Goal: Information Seeking & Learning: Learn about a topic

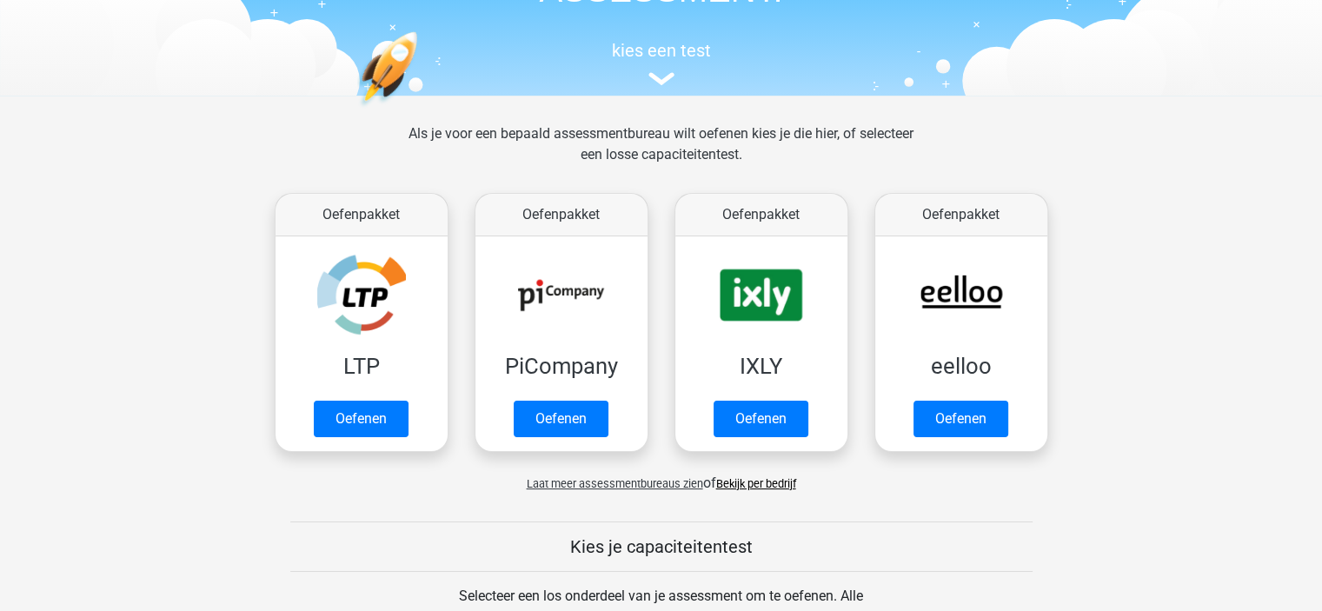
scroll to position [174, 0]
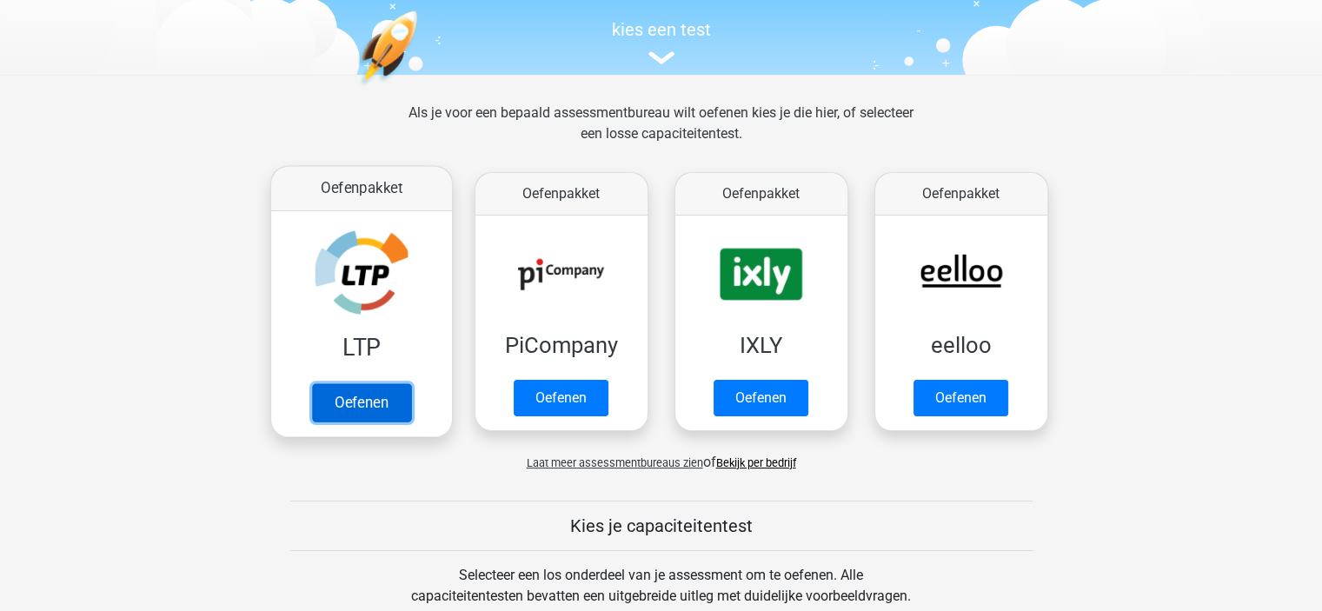
click at [361, 388] on link "Oefenen" at bounding box center [360, 402] width 99 height 38
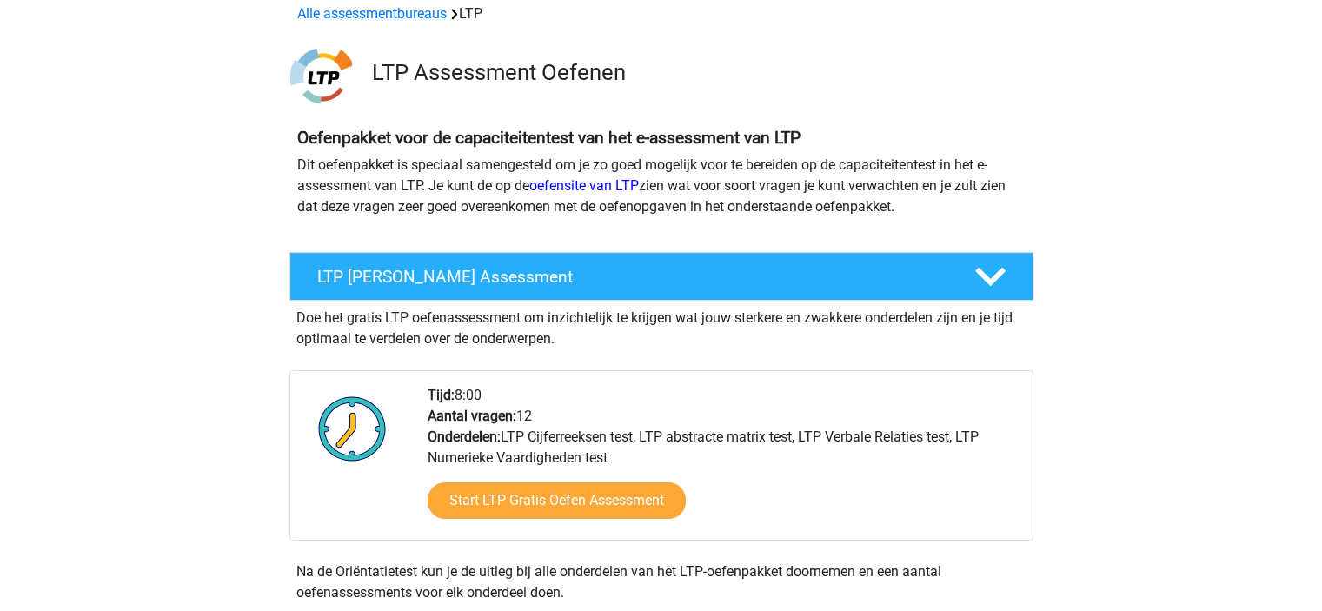
scroll to position [174, 0]
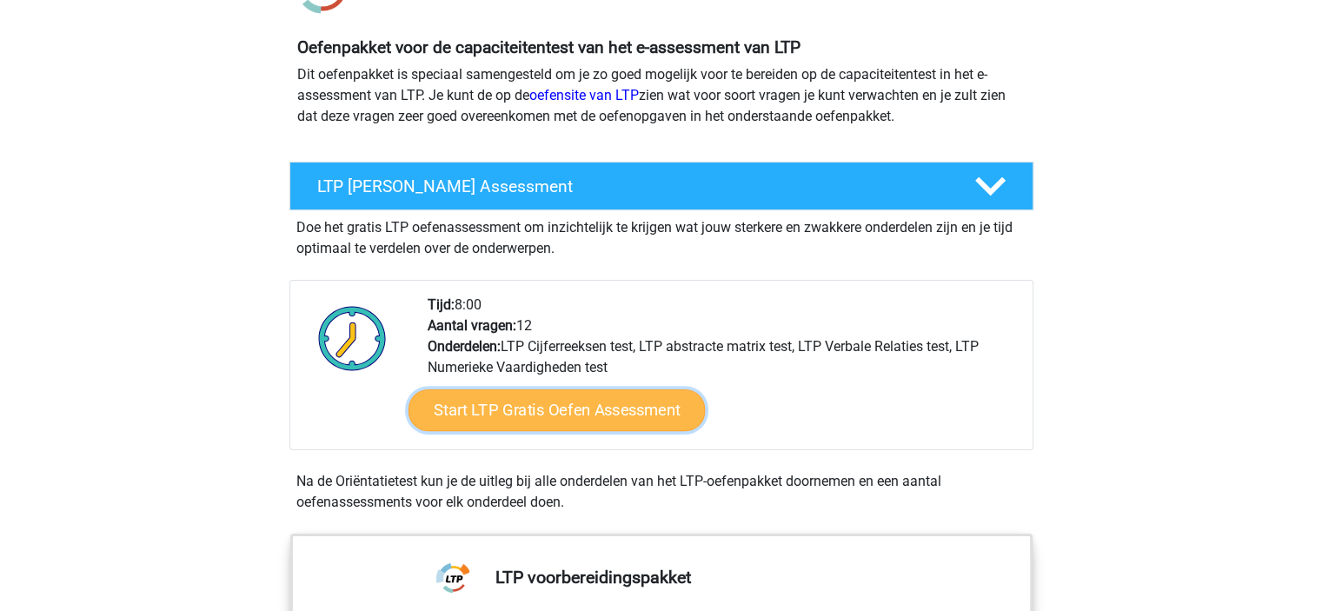
click at [514, 409] on link "Start LTP Gratis Oefen Assessment" at bounding box center [556, 410] width 297 height 42
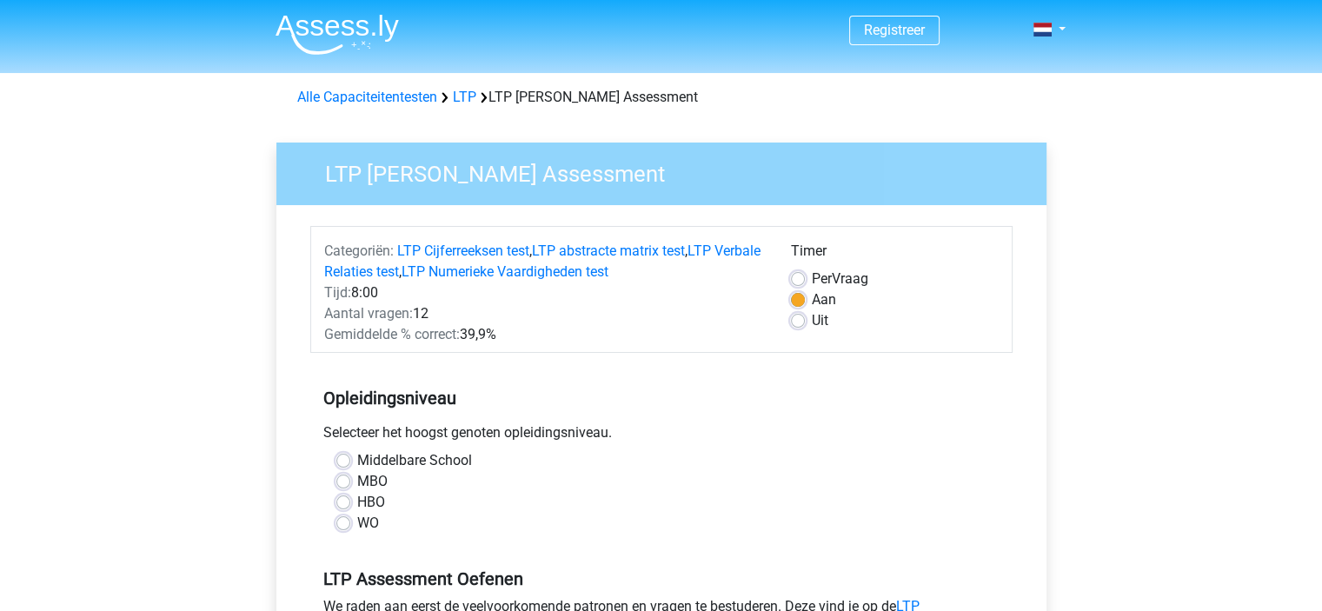
click at [357, 502] on label "HBO" at bounding box center [371, 502] width 28 height 21
click at [337, 502] on input "HBO" at bounding box center [343, 500] width 14 height 17
radio input "true"
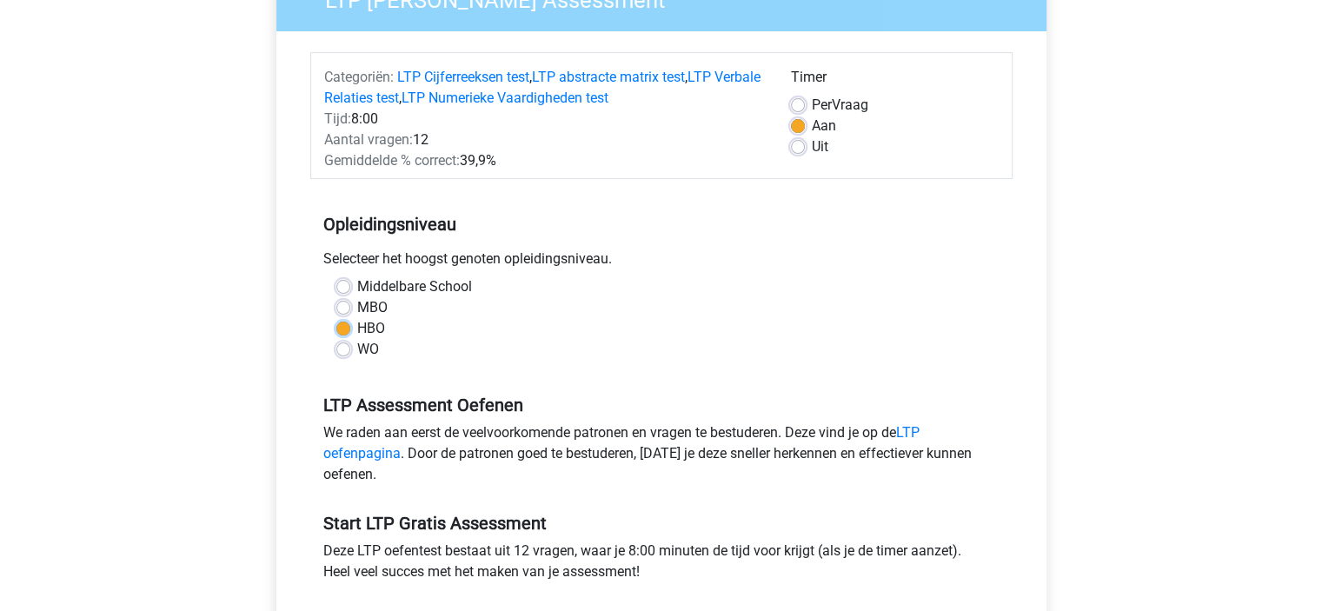
scroll to position [261, 0]
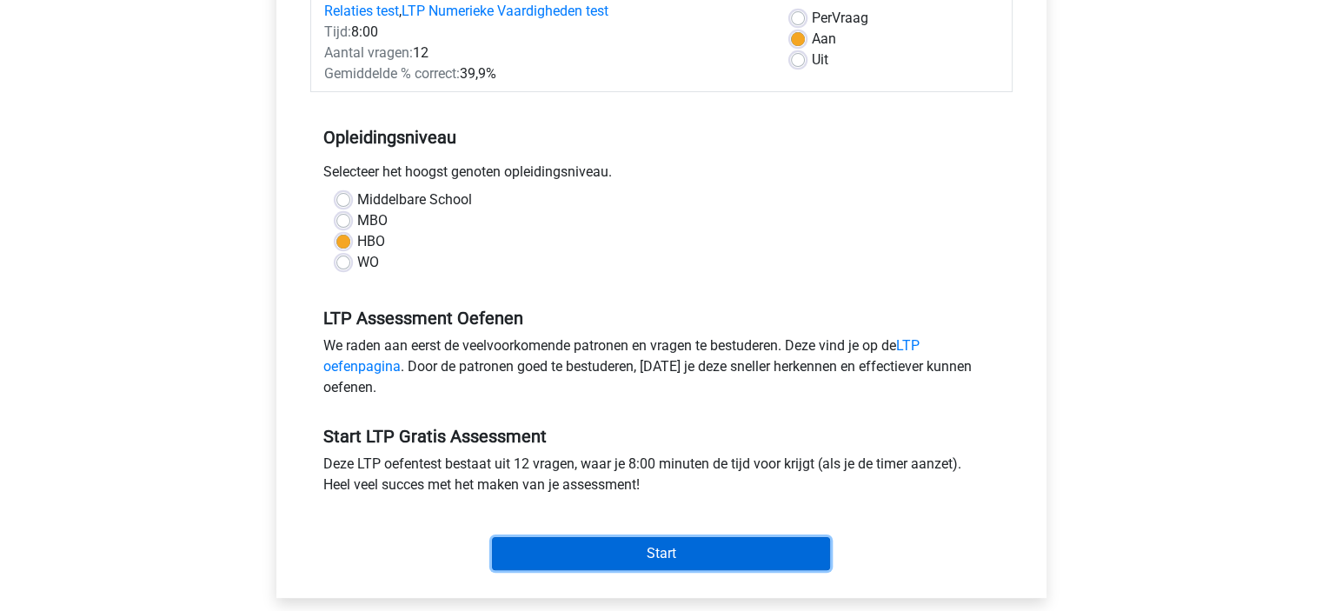
click at [654, 549] on input "Start" at bounding box center [661, 553] width 338 height 33
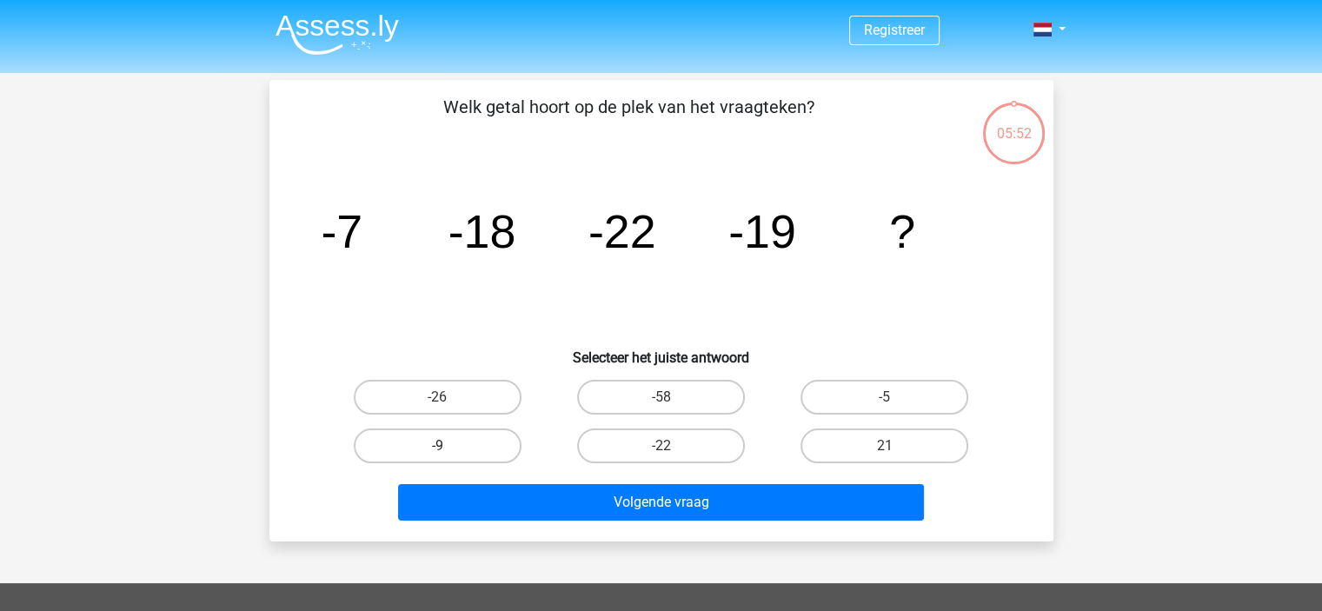
click at [454, 451] on label "-9" at bounding box center [438, 445] width 168 height 35
click at [448, 451] on input "-9" at bounding box center [442, 451] width 11 height 11
radio input "true"
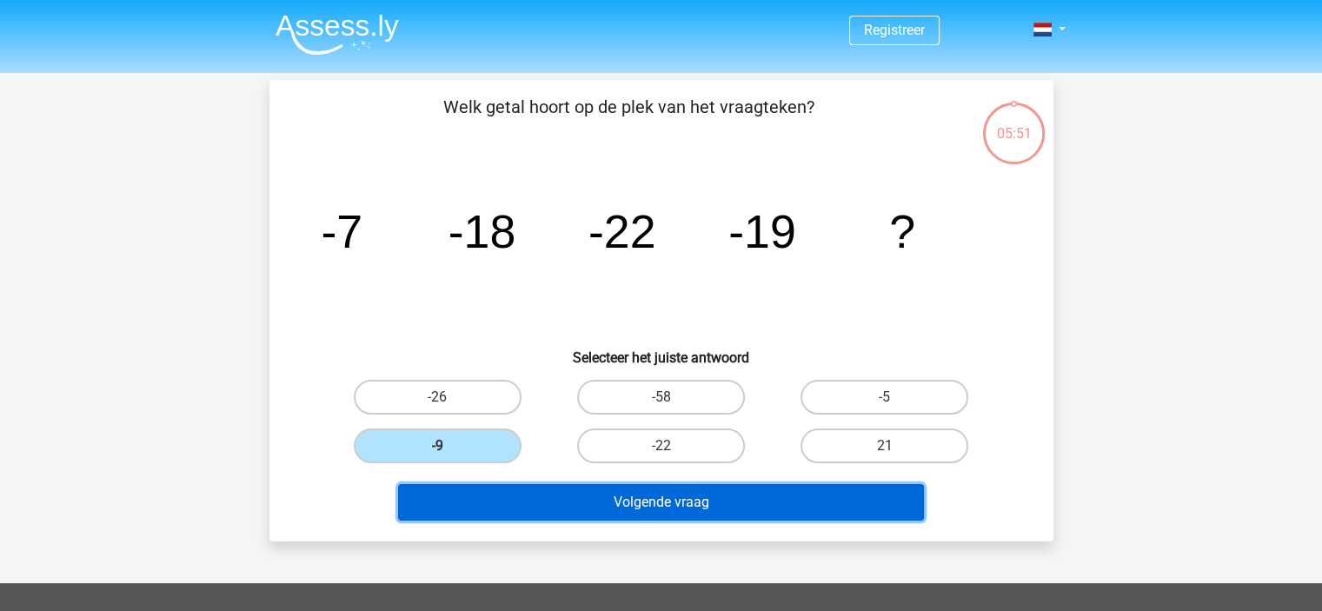
click at [603, 486] on button "Volgende vraag" at bounding box center [661, 502] width 526 height 36
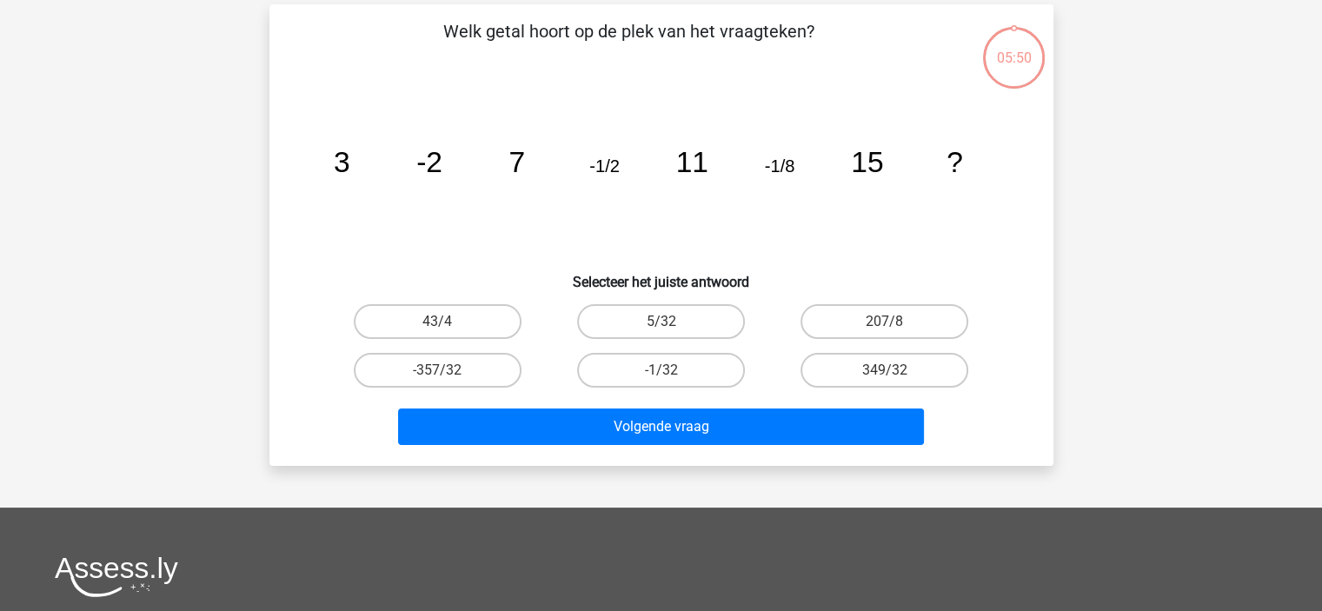
scroll to position [80, 0]
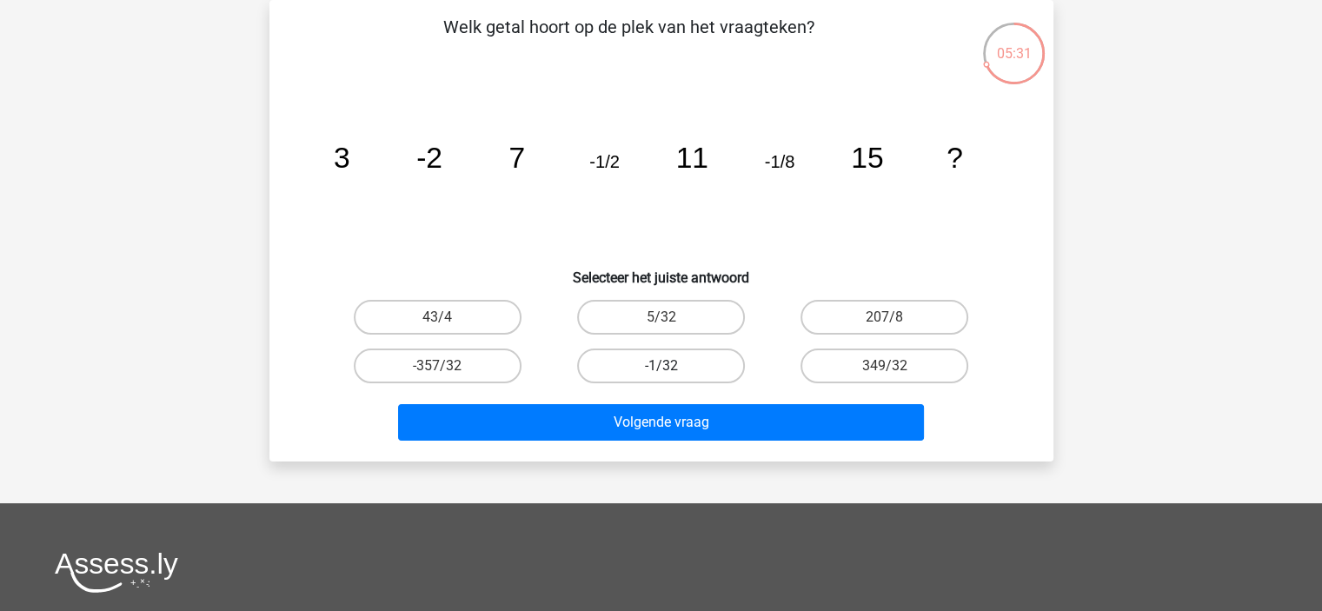
click at [656, 369] on label "-1/32" at bounding box center [661, 365] width 168 height 35
click at [660, 369] on input "-1/32" at bounding box center [665, 371] width 11 height 11
radio input "true"
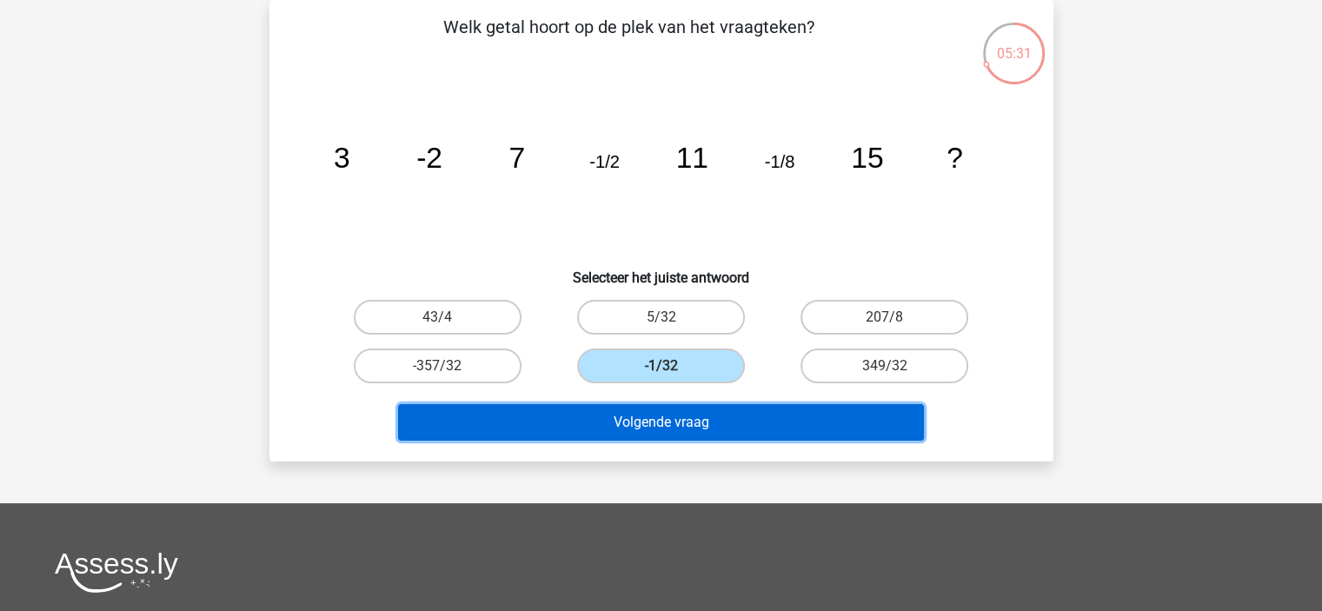
click at [660, 415] on button "Volgende vraag" at bounding box center [661, 422] width 526 height 36
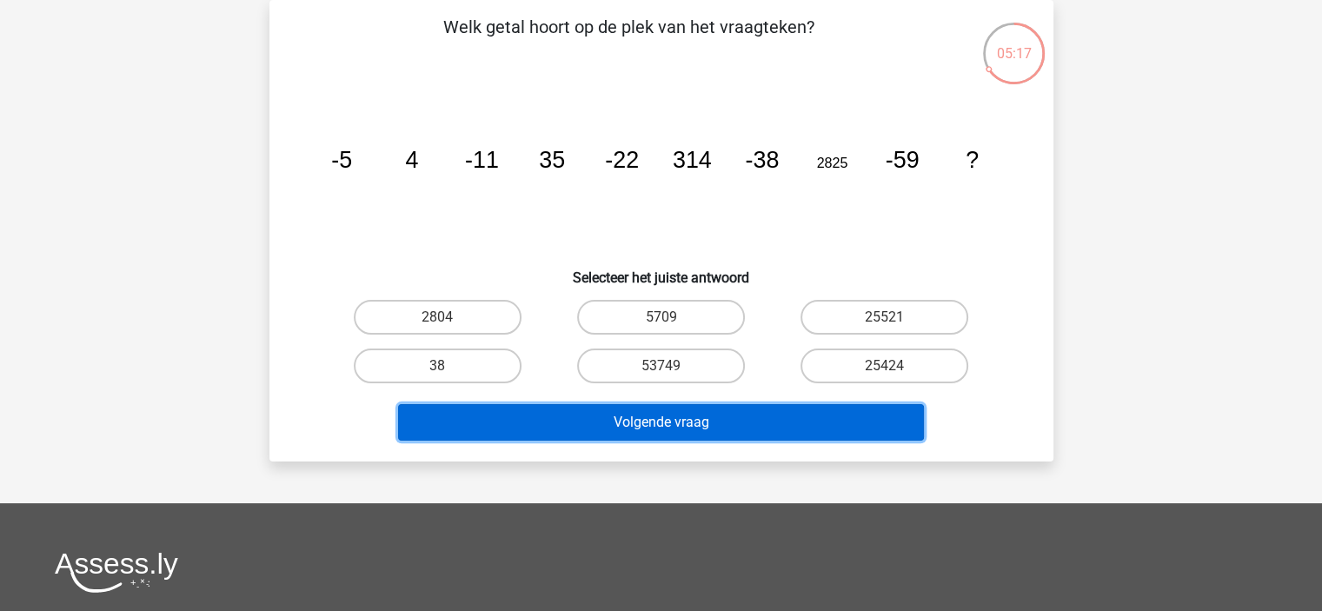
click at [641, 422] on button "Volgende vraag" at bounding box center [661, 422] width 526 height 36
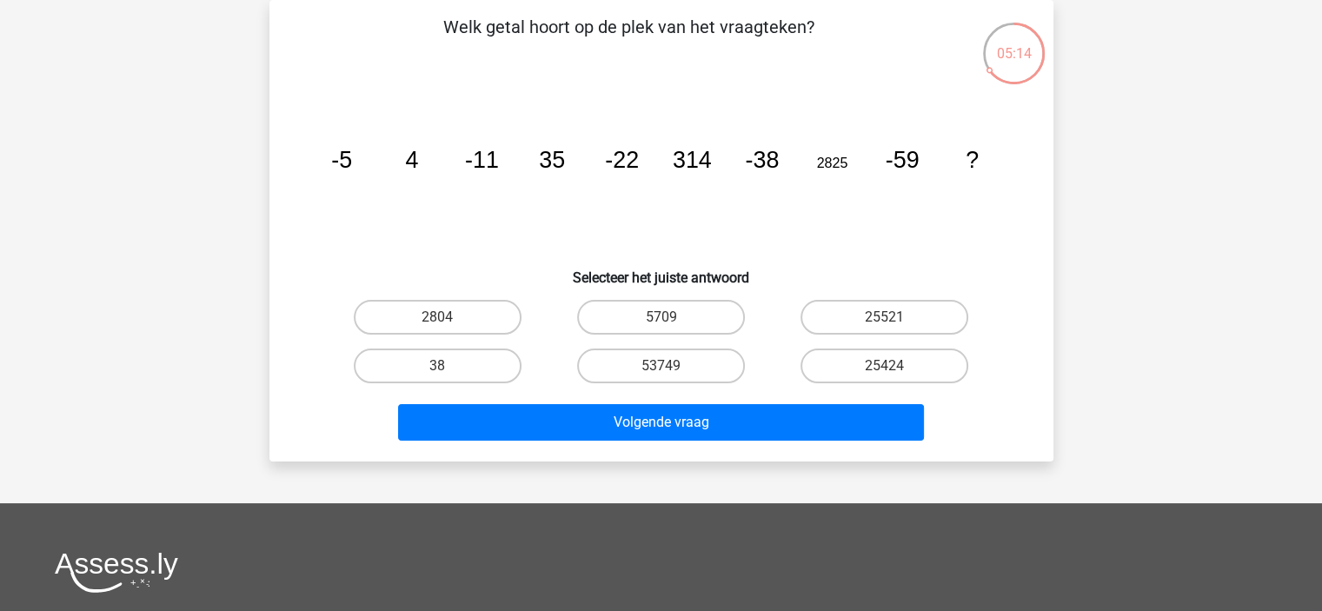
click at [885, 318] on input "25521" at bounding box center [890, 322] width 11 height 11
radio input "true"
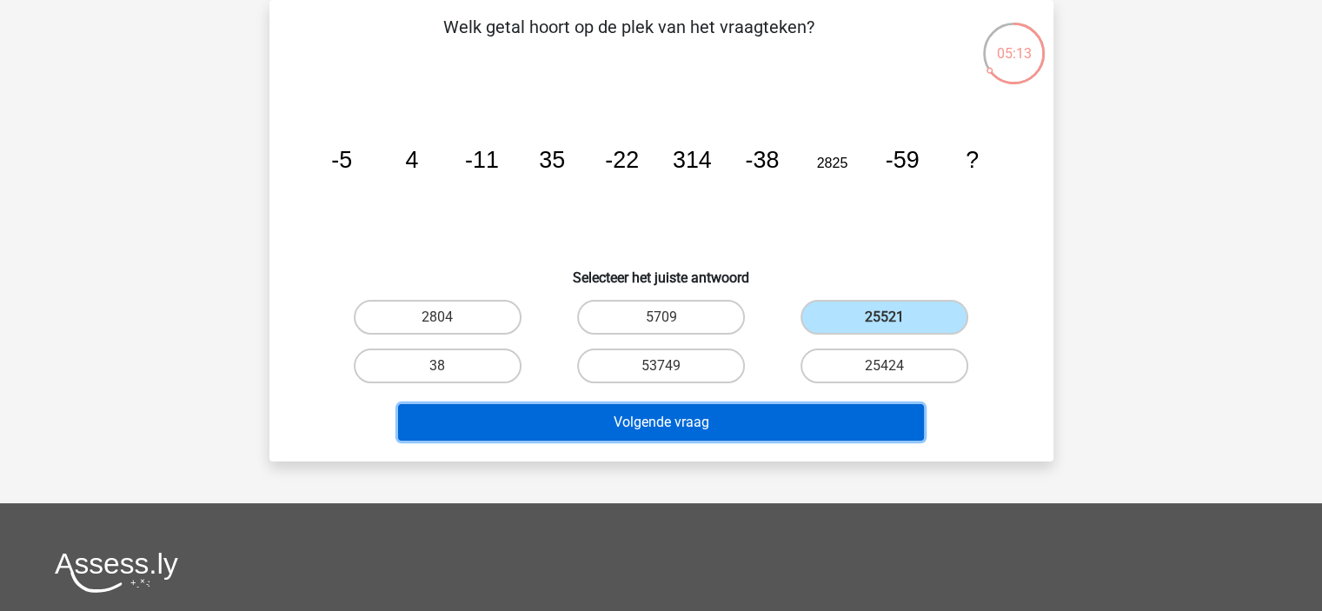
click at [703, 420] on button "Volgende vraag" at bounding box center [661, 422] width 526 height 36
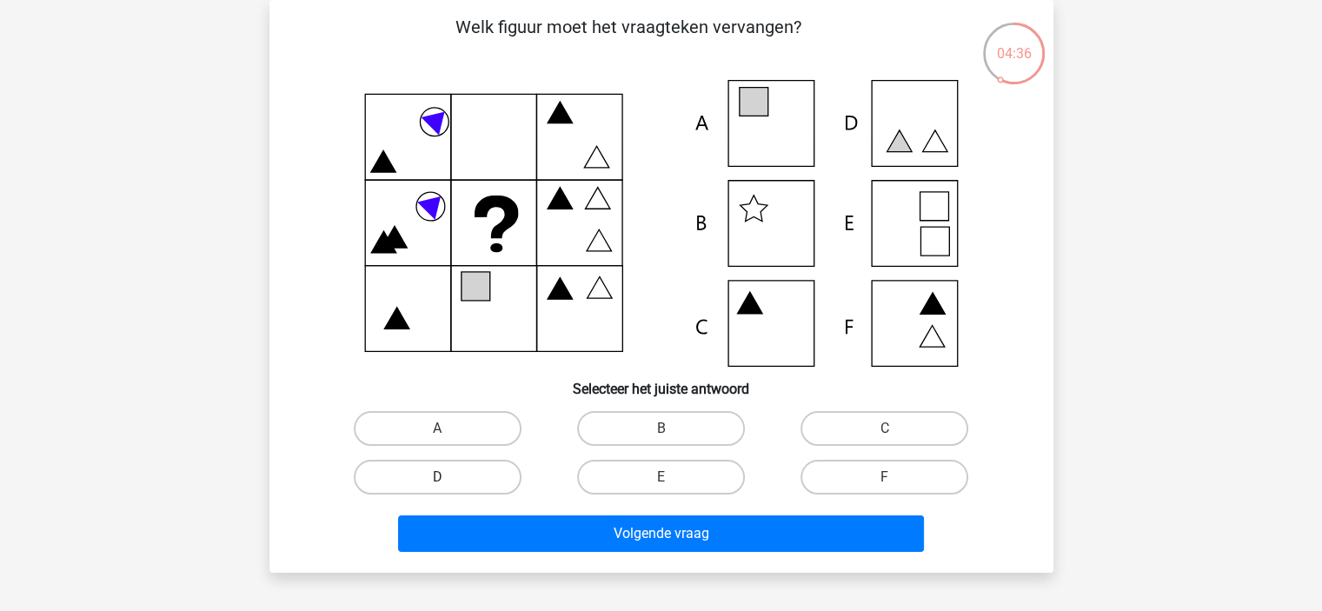
click at [429, 475] on label "D" at bounding box center [438, 477] width 168 height 35
click at [437, 477] on input "D" at bounding box center [442, 482] width 11 height 11
radio input "true"
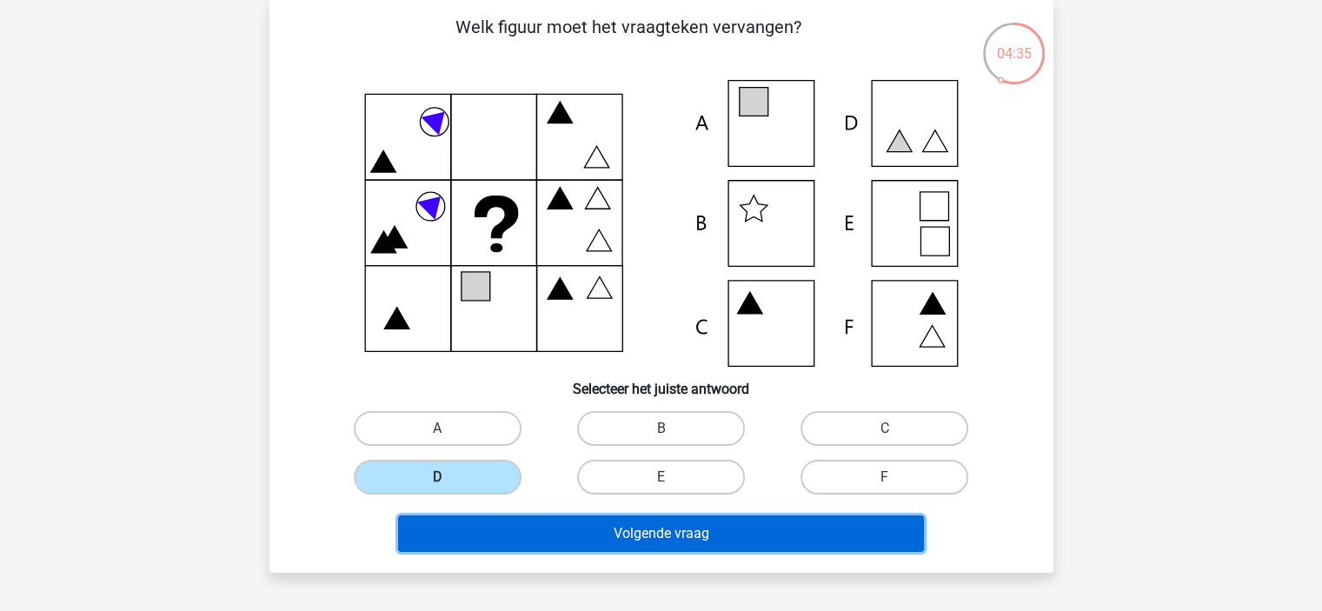
click at [553, 531] on button "Volgende vraag" at bounding box center [661, 533] width 526 height 36
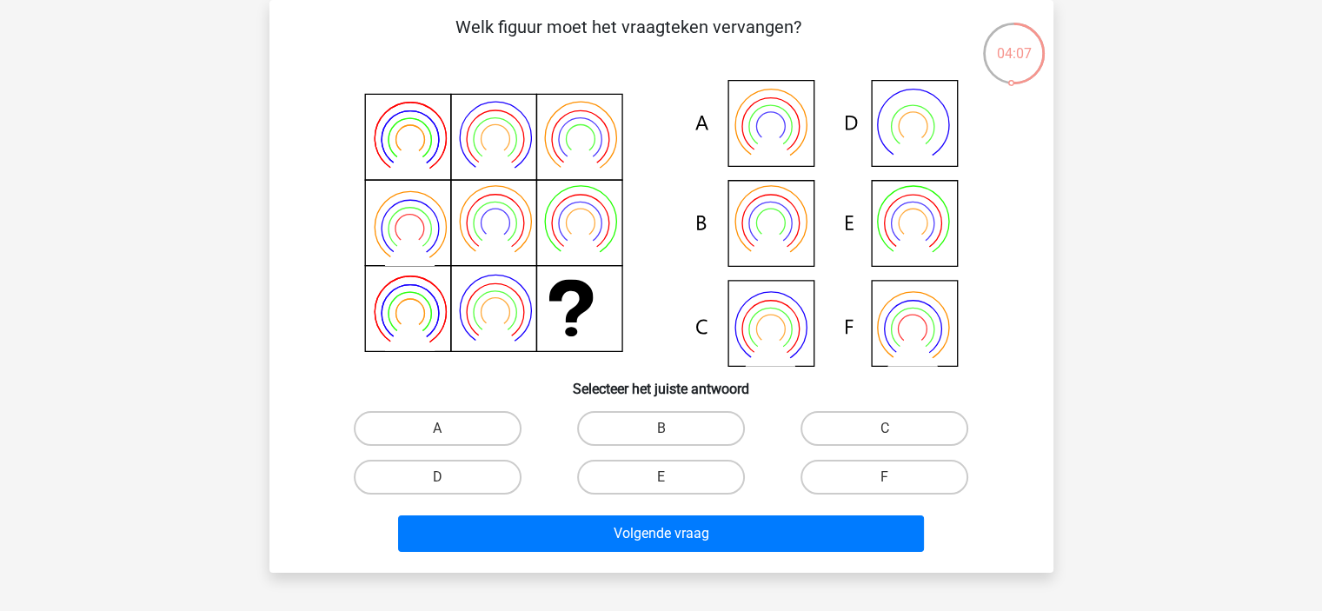
click at [664, 434] on input "B" at bounding box center [665, 433] width 11 height 11
radio input "true"
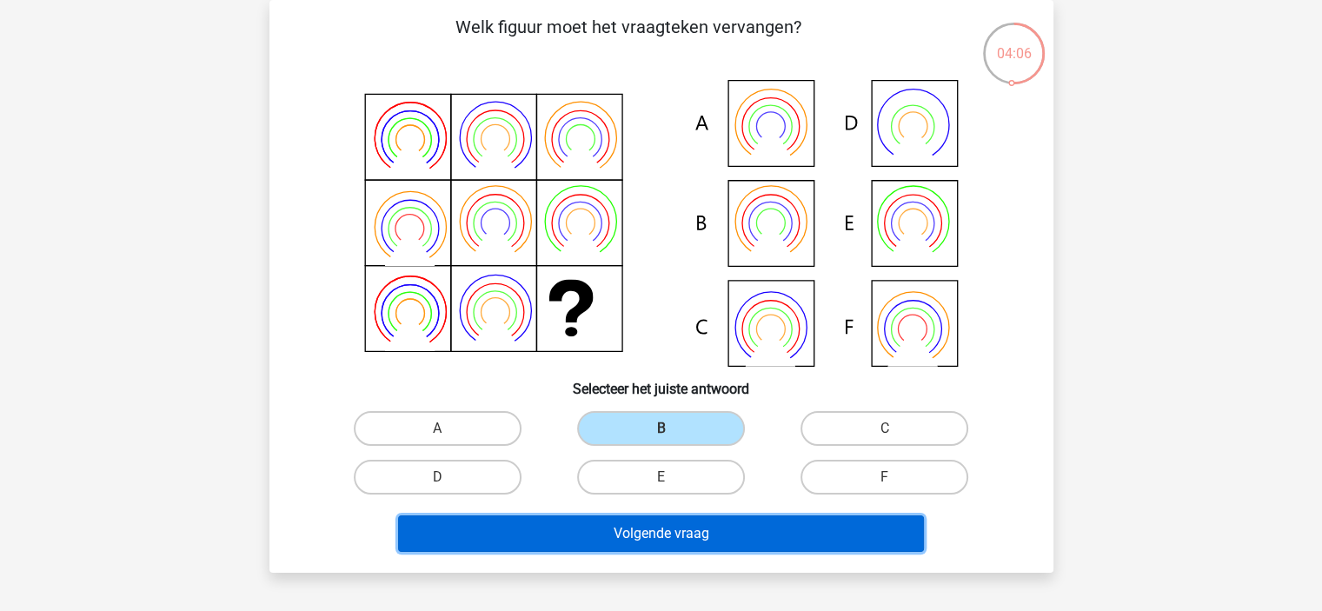
click at [614, 543] on button "Volgende vraag" at bounding box center [661, 533] width 526 height 36
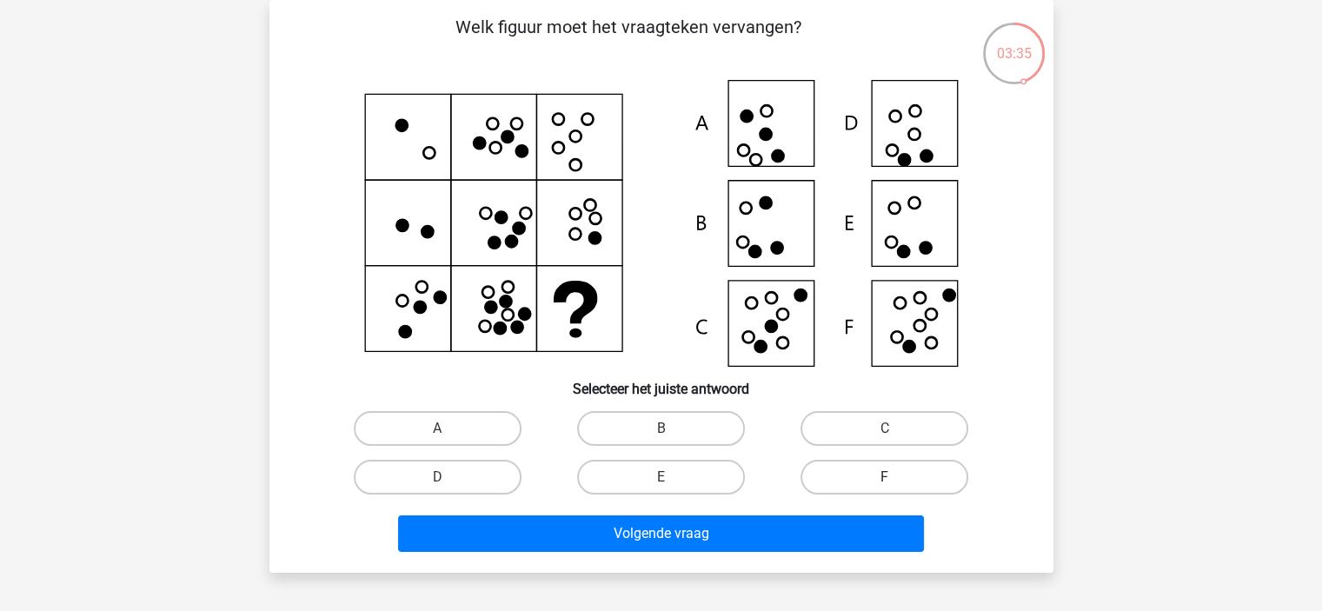
click at [813, 473] on label "F" at bounding box center [884, 477] width 168 height 35
click at [885, 477] on input "F" at bounding box center [890, 482] width 11 height 11
radio input "true"
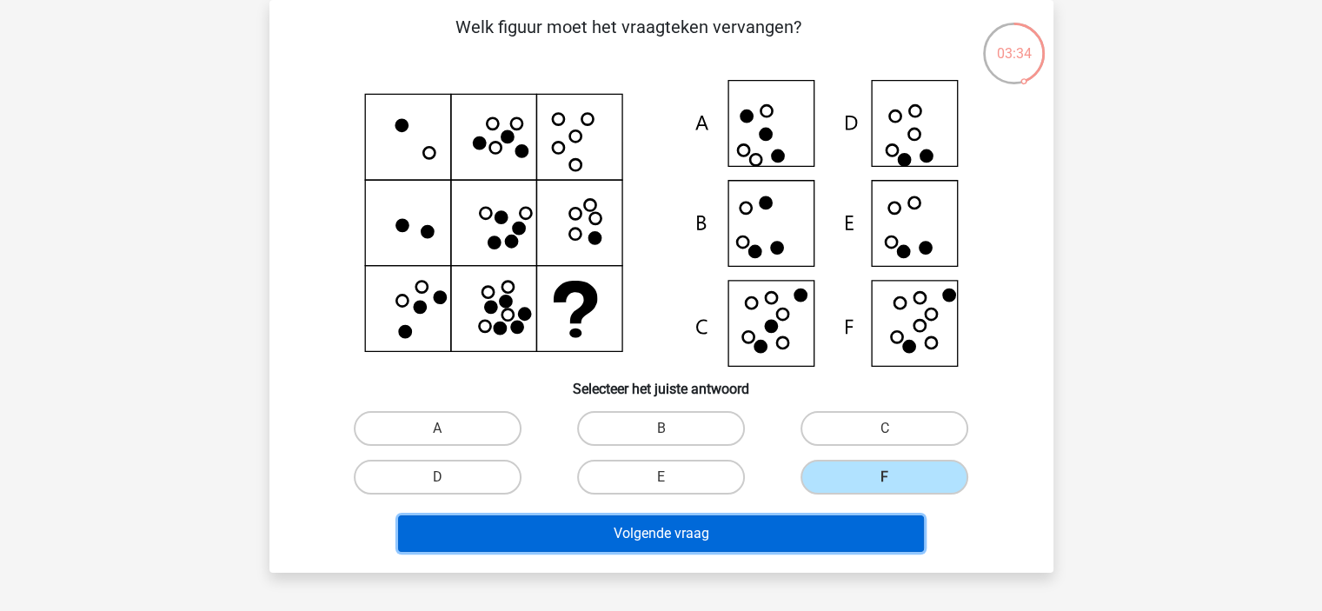
click at [637, 538] on button "Volgende vraag" at bounding box center [661, 533] width 526 height 36
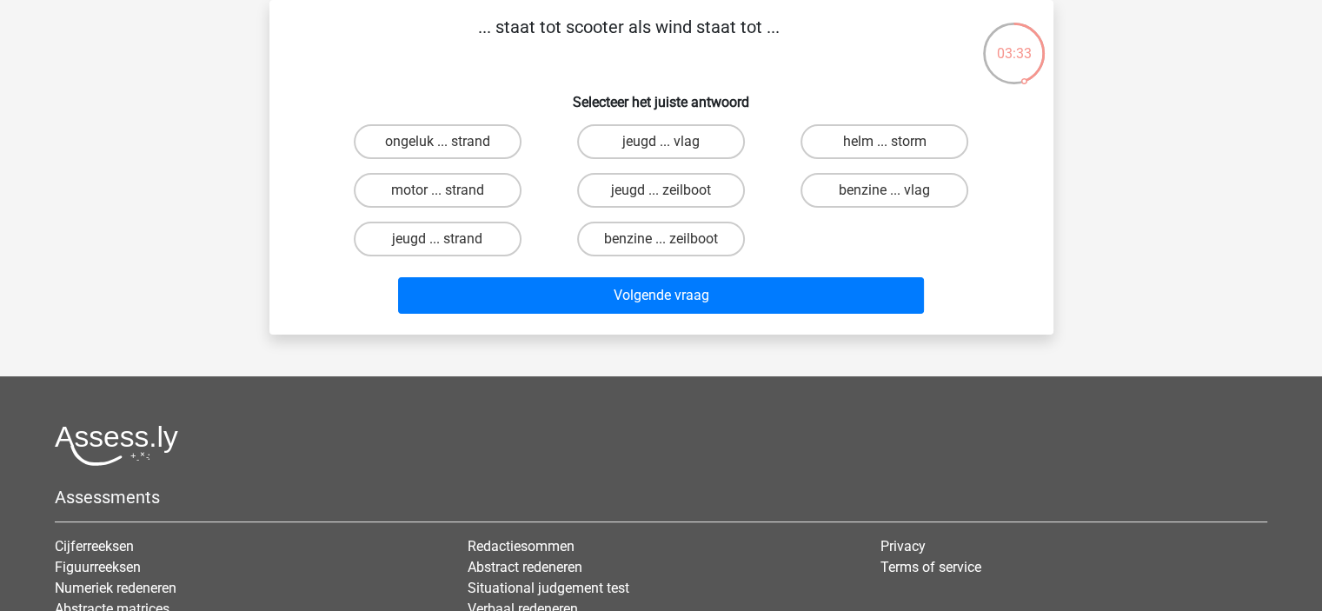
scroll to position [0, 0]
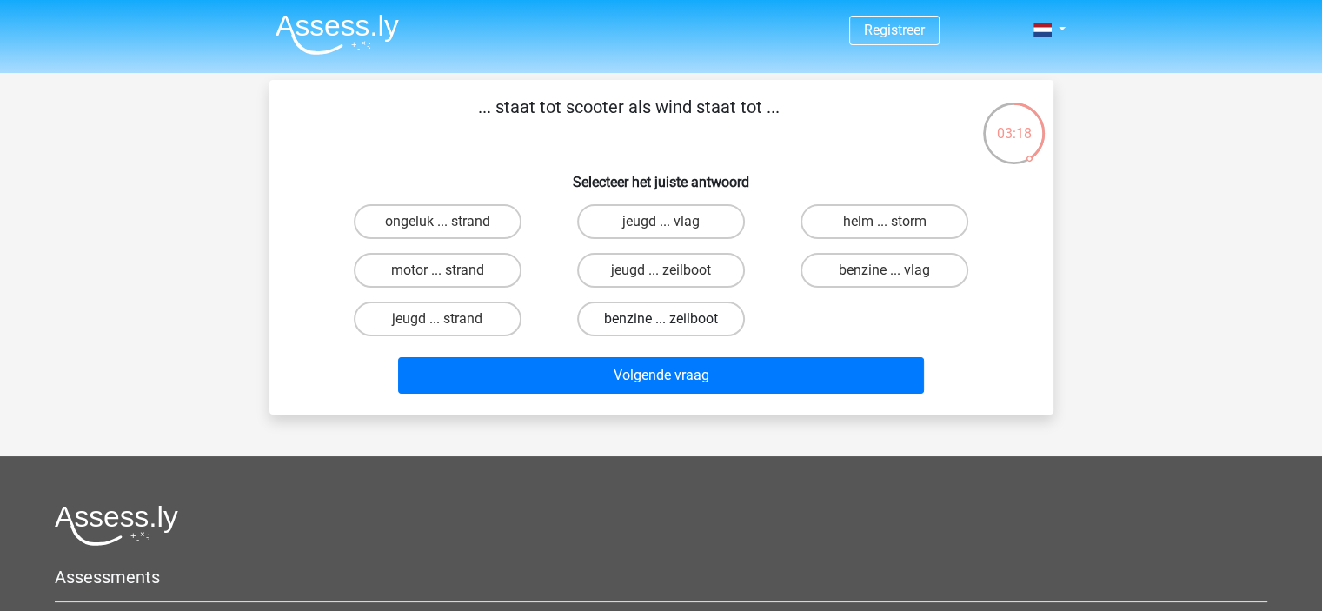
click at [615, 319] on label "benzine ... zeilboot" at bounding box center [661, 319] width 168 height 35
click at [660, 319] on input "benzine ... zeilboot" at bounding box center [665, 324] width 11 height 11
radio input "true"
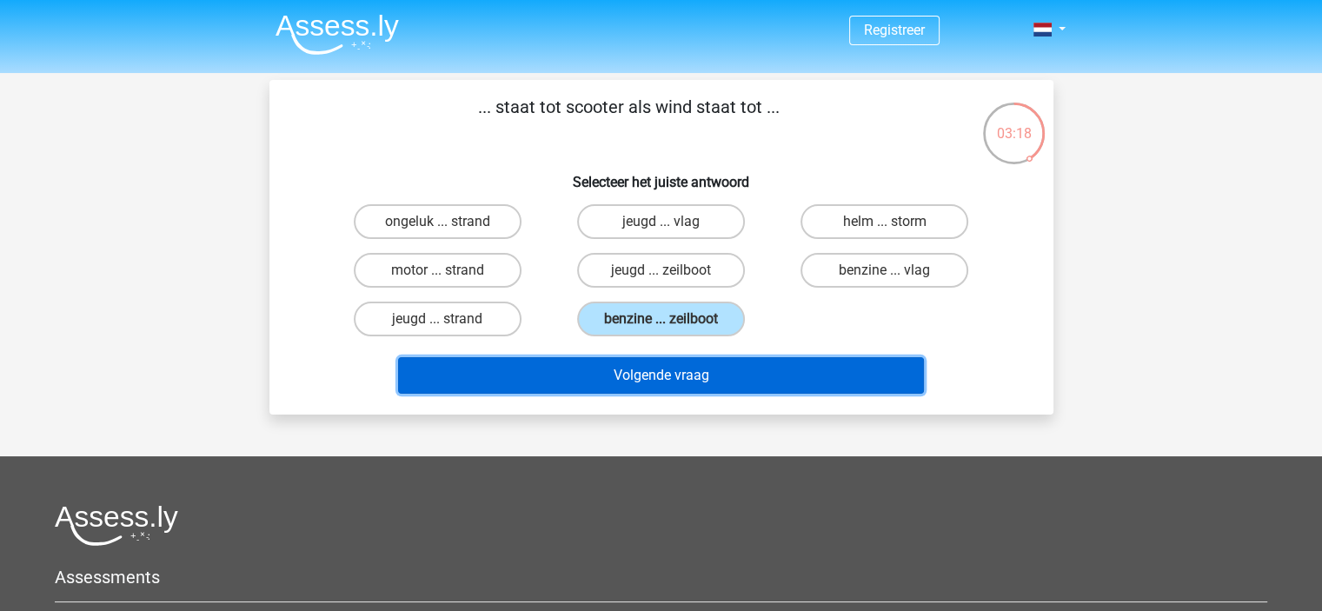
click at [644, 379] on button "Volgende vraag" at bounding box center [661, 375] width 526 height 36
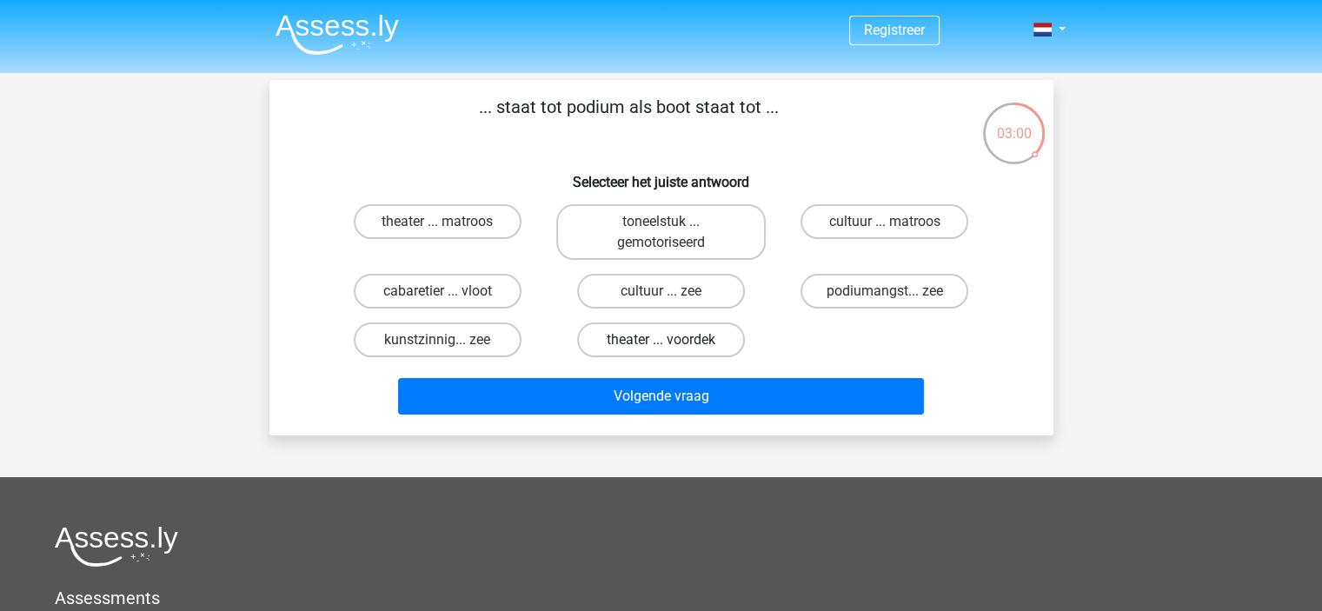
click at [614, 339] on label "theater ... voordek" at bounding box center [661, 339] width 168 height 35
click at [660, 340] on input "theater ... voordek" at bounding box center [665, 345] width 11 height 11
radio input "true"
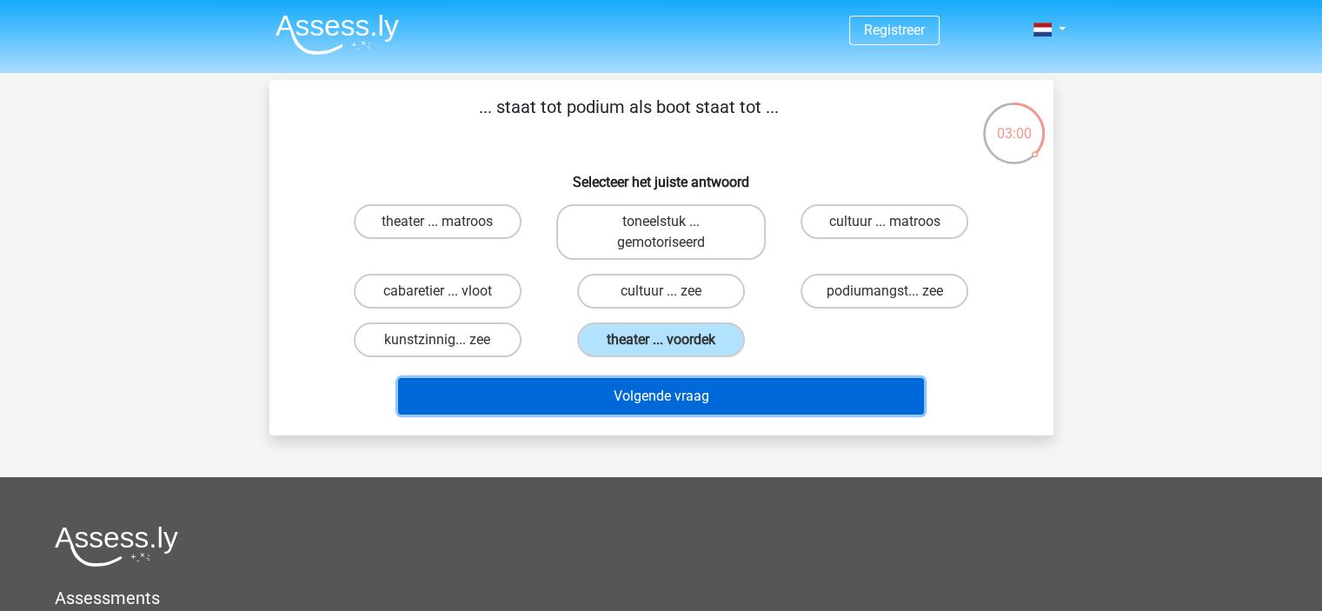
click at [611, 389] on button "Volgende vraag" at bounding box center [661, 396] width 526 height 36
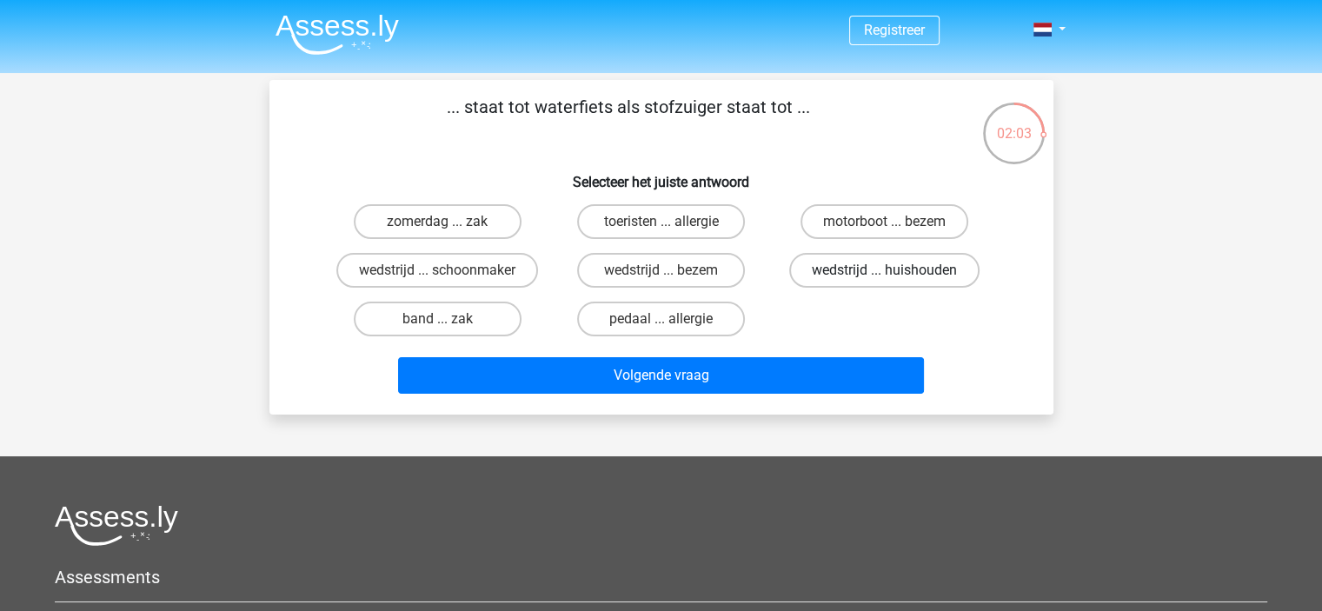
click at [856, 272] on label "wedstrijd ... huishouden" at bounding box center [884, 270] width 190 height 35
click at [885, 272] on input "wedstrijd ... huishouden" at bounding box center [890, 275] width 11 height 11
radio input "true"
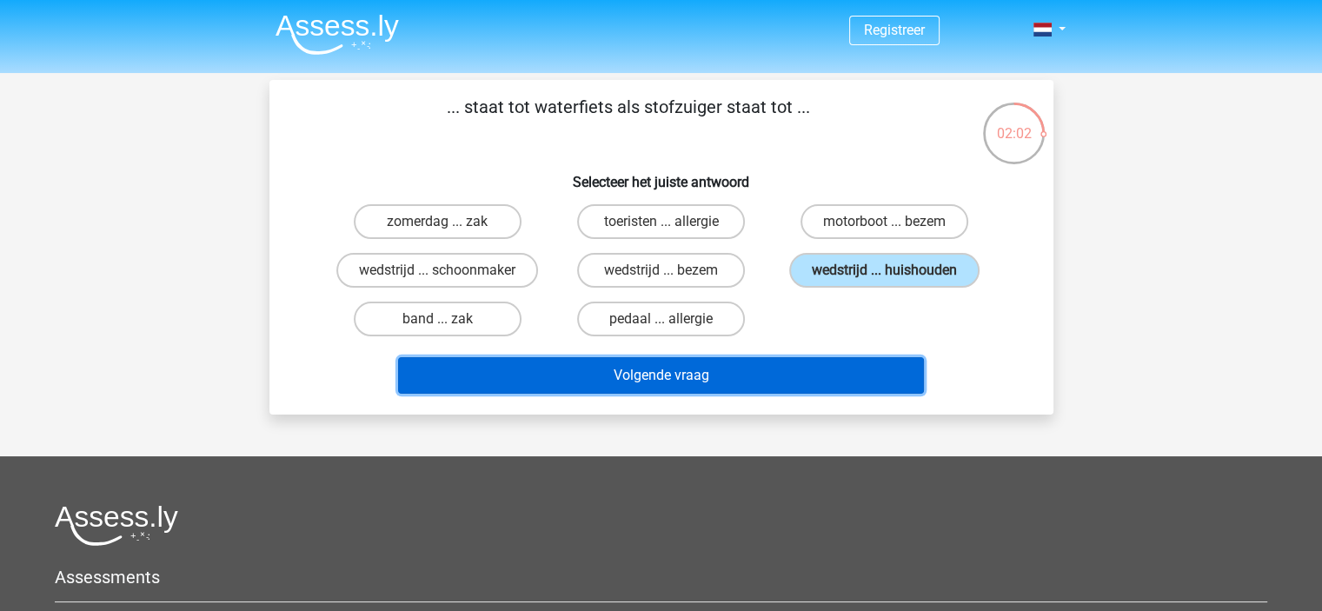
click at [755, 364] on button "Volgende vraag" at bounding box center [661, 375] width 526 height 36
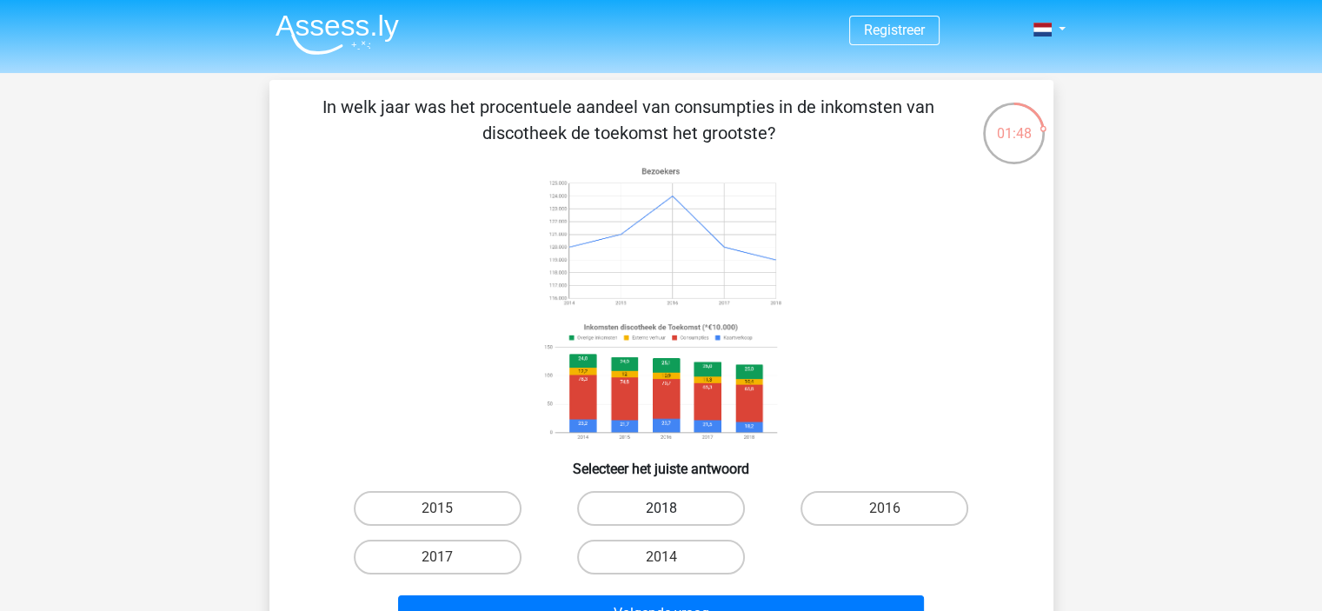
click at [645, 510] on label "2018" at bounding box center [661, 508] width 168 height 35
click at [660, 510] on input "2018" at bounding box center [665, 513] width 11 height 11
radio input "true"
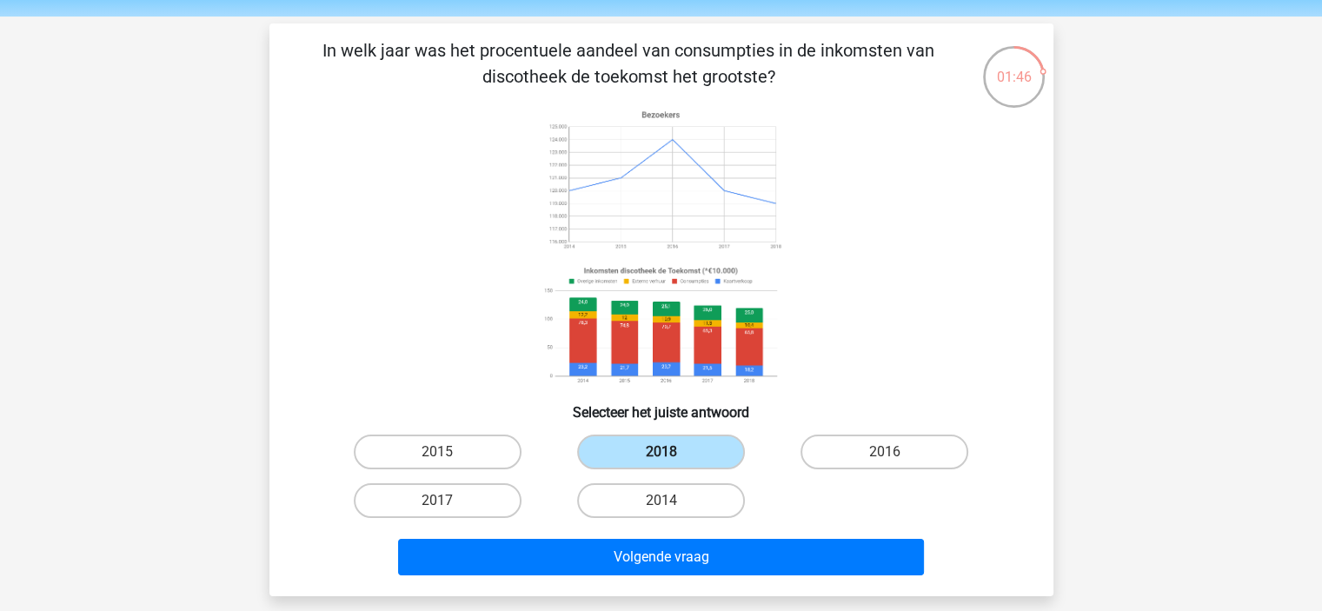
scroll to position [87, 0]
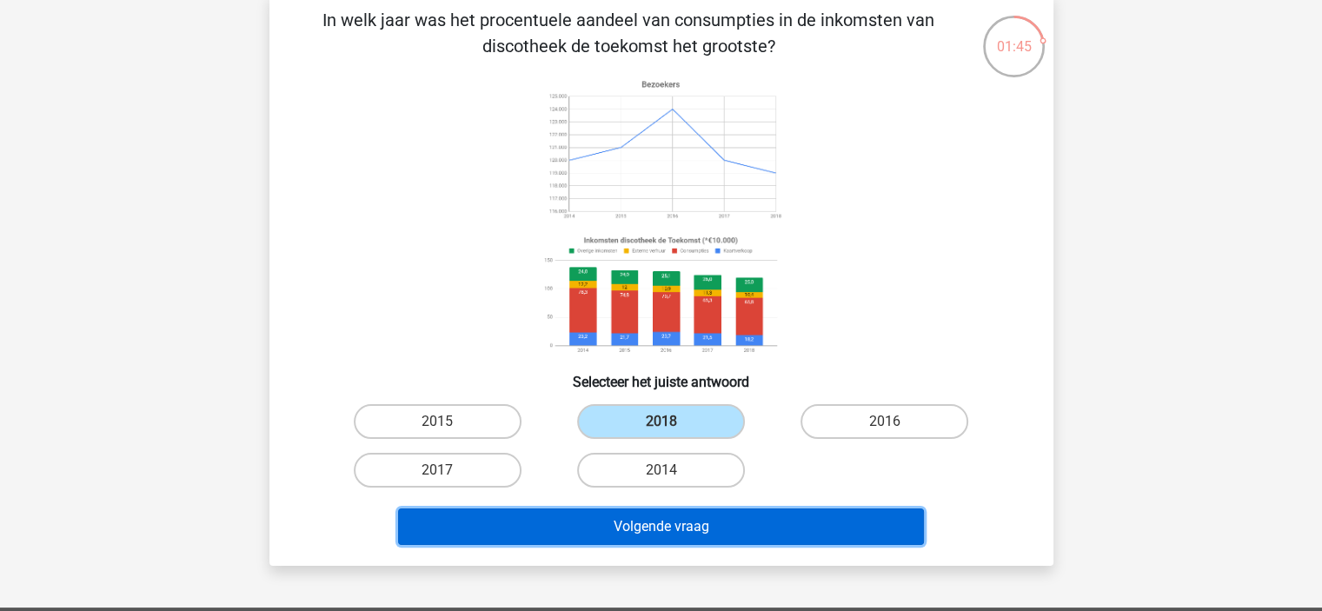
click at [636, 520] on button "Volgende vraag" at bounding box center [661, 526] width 526 height 36
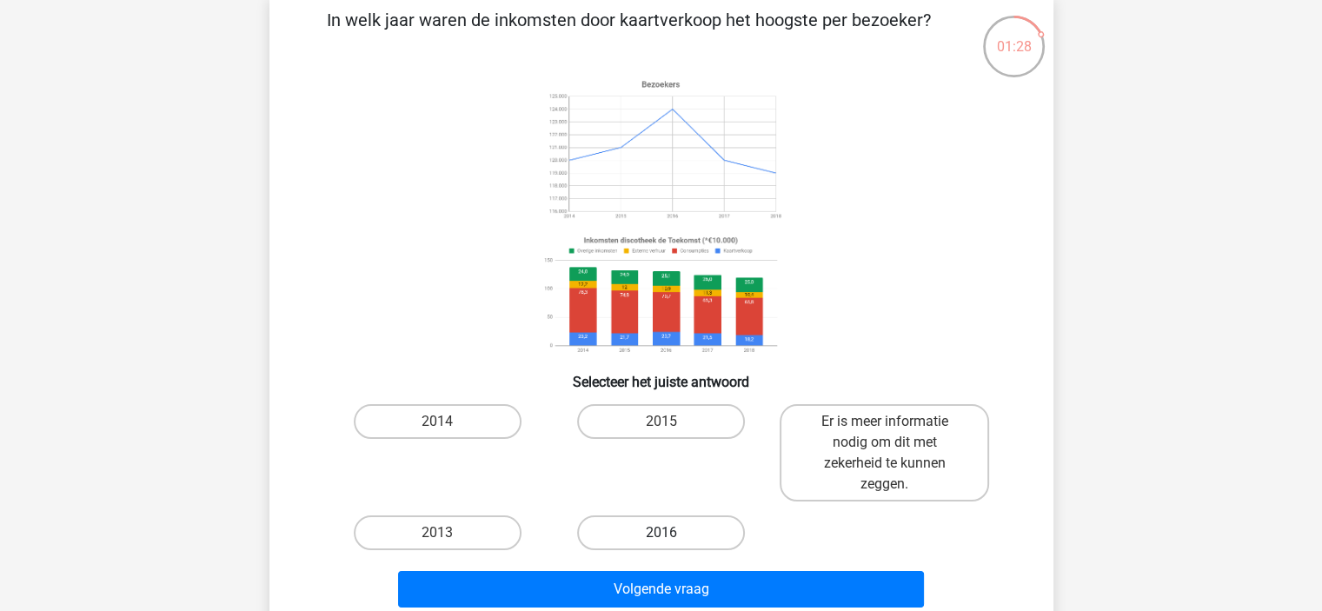
click at [627, 524] on label "2016" at bounding box center [661, 532] width 168 height 35
click at [660, 533] on input "2016" at bounding box center [665, 538] width 11 height 11
radio input "true"
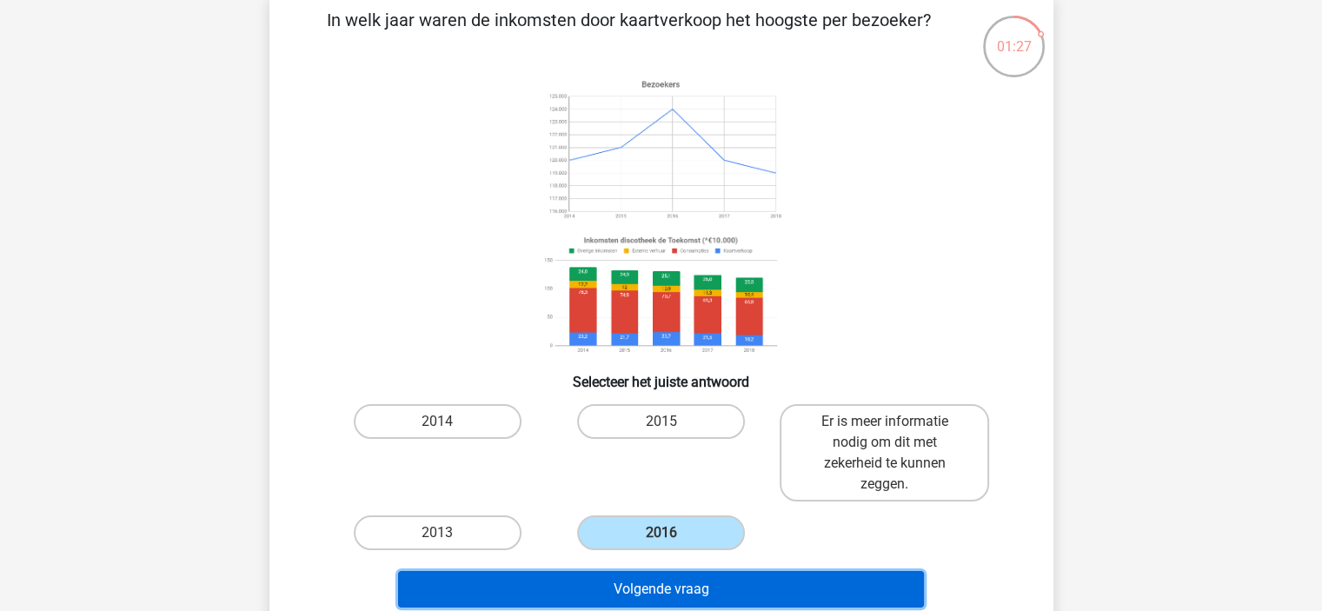
click at [628, 588] on button "Volgende vraag" at bounding box center [661, 589] width 526 height 36
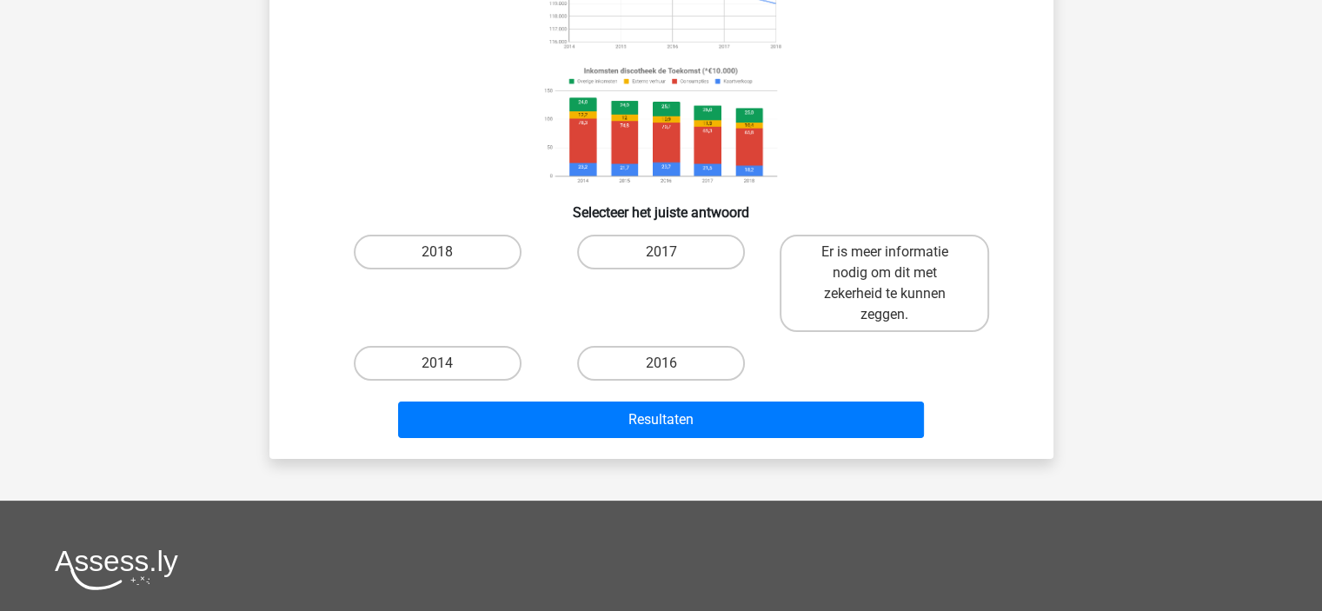
scroll to position [261, 0]
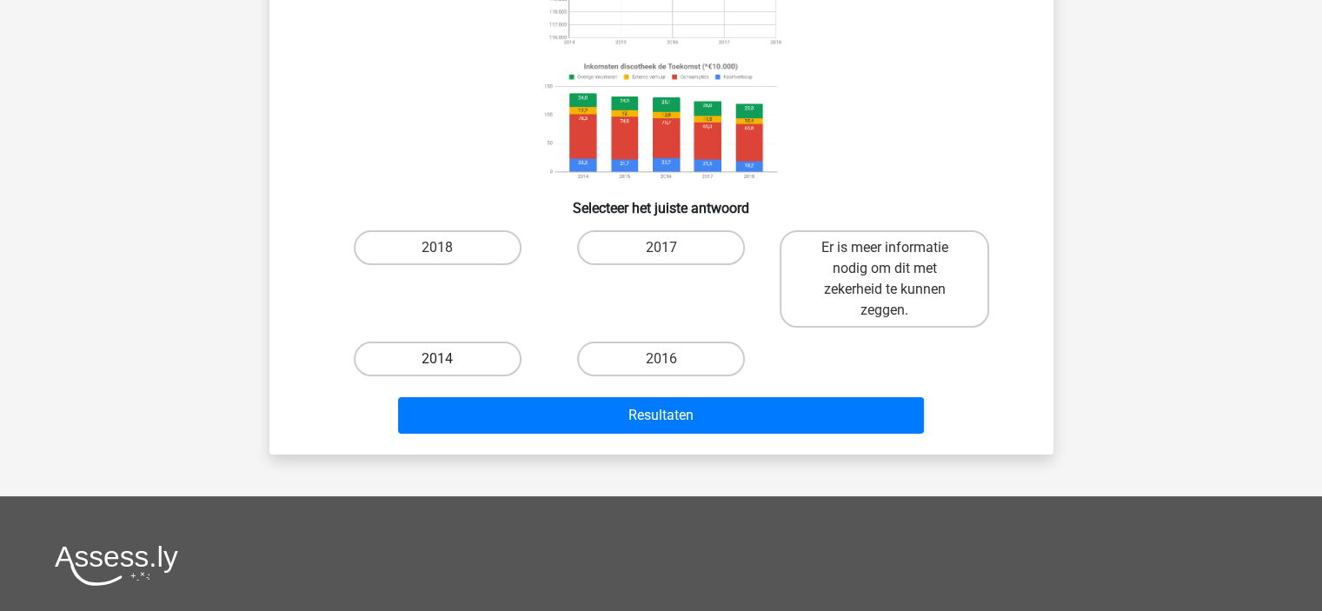
click at [435, 353] on label "2014" at bounding box center [438, 358] width 168 height 35
click at [437, 359] on input "2014" at bounding box center [442, 364] width 11 height 11
radio input "true"
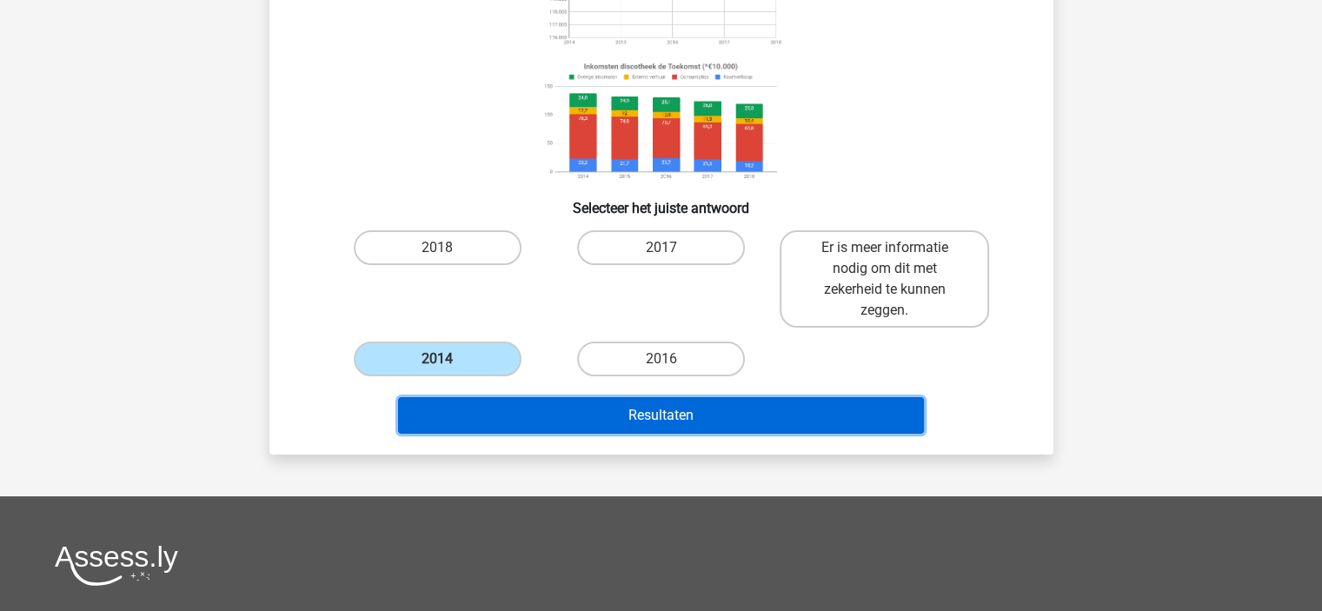
click at [616, 409] on button "Resultaten" at bounding box center [661, 415] width 526 height 36
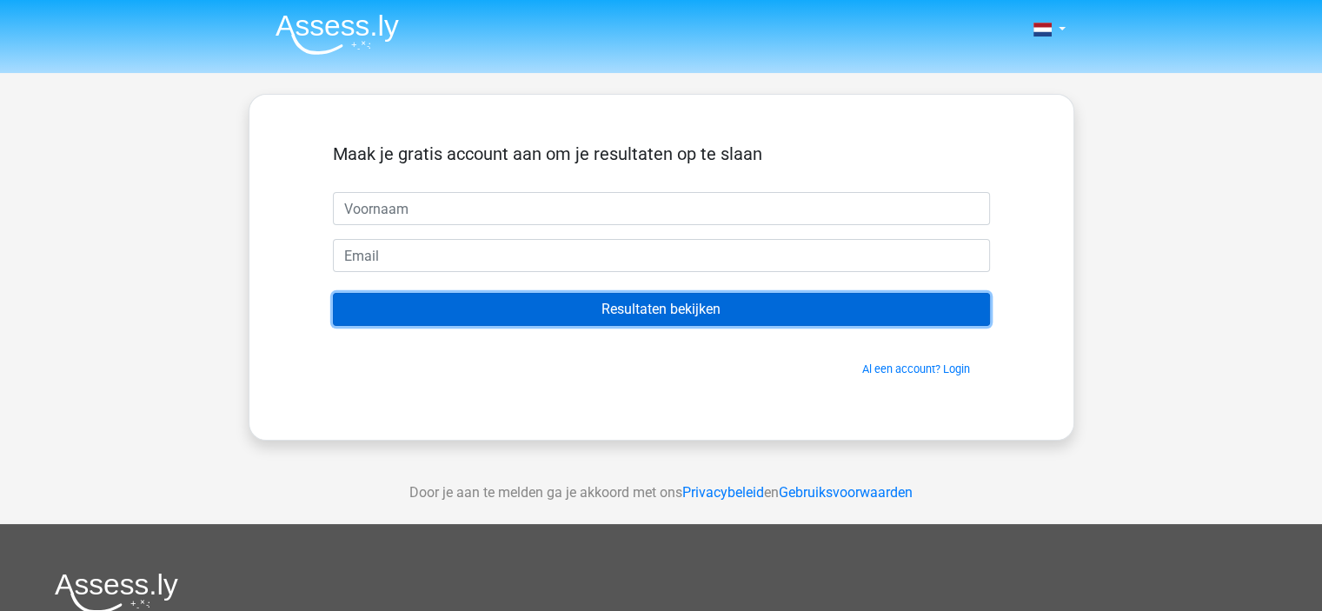
click at [654, 307] on input "Resultaten bekijken" at bounding box center [661, 309] width 657 height 33
